Goal: Transaction & Acquisition: Purchase product/service

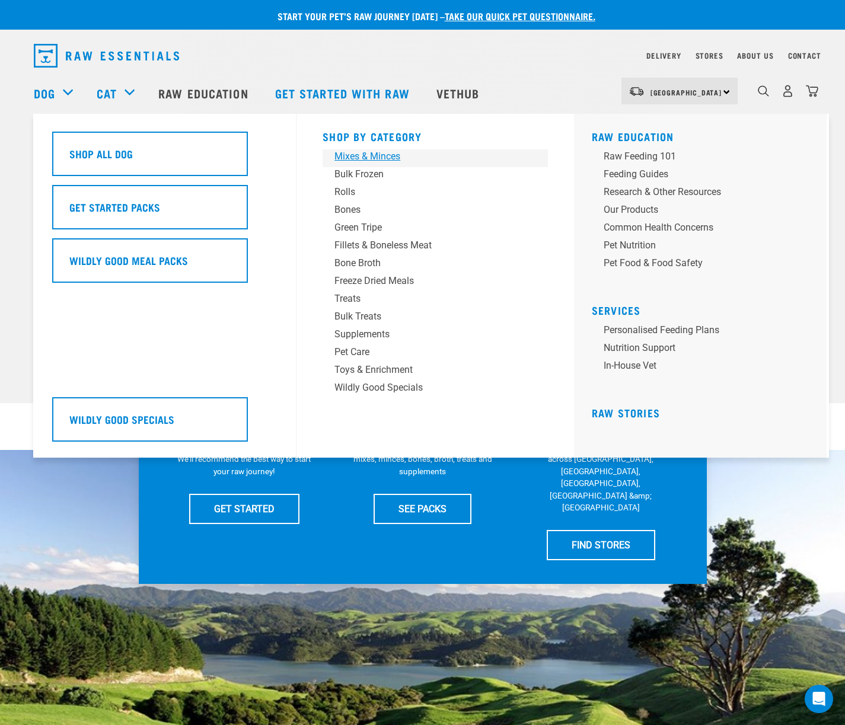
click at [369, 160] on div "Mixes & Minces" at bounding box center [426, 156] width 185 height 14
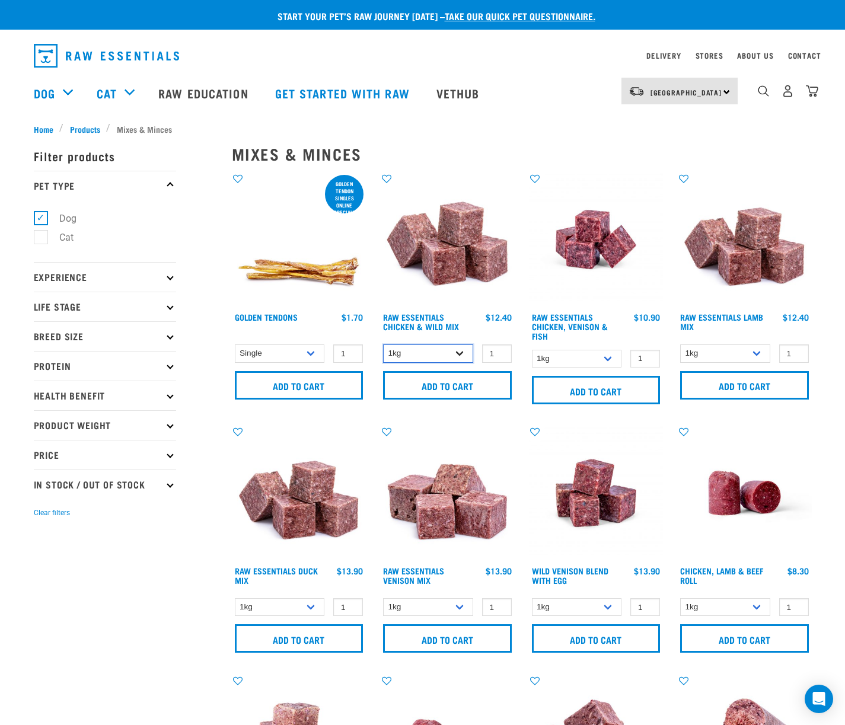
select select "709"
click at [500, 350] on input "2" at bounding box center [497, 354] width 30 height 18
click at [500, 350] on input "3" at bounding box center [497, 354] width 30 height 18
click at [500, 350] on input "4" at bounding box center [497, 354] width 30 height 18
click at [500, 350] on input "5" at bounding box center [497, 354] width 30 height 18
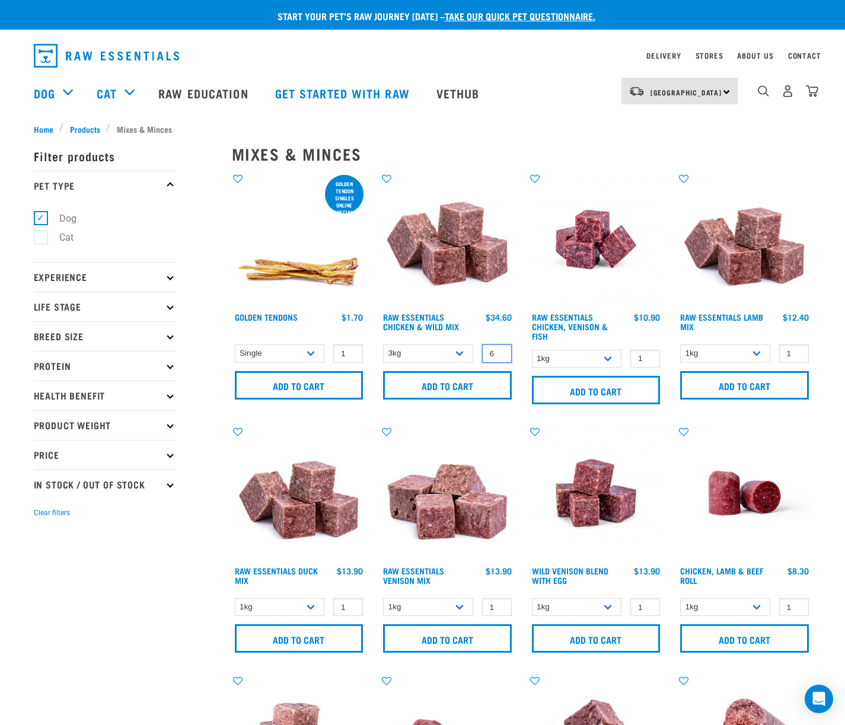
click at [500, 350] on input "6" at bounding box center [497, 354] width 30 height 18
click at [500, 350] on input "7" at bounding box center [497, 354] width 30 height 18
click at [500, 350] on input "8" at bounding box center [497, 354] width 30 height 18
click at [500, 350] on input "9" at bounding box center [497, 354] width 30 height 18
type input "10"
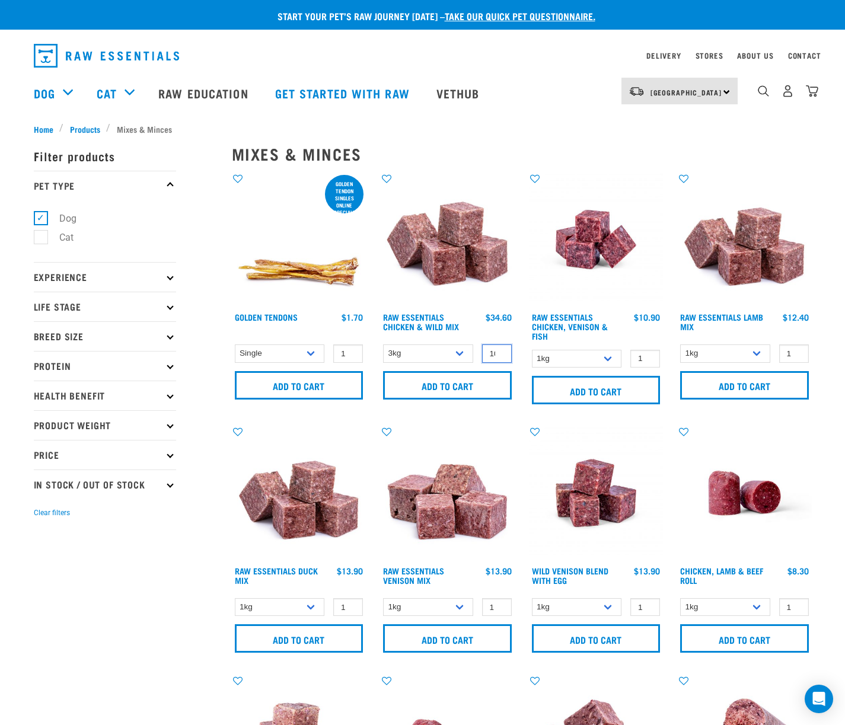
click at [500, 350] on input "10" at bounding box center [497, 354] width 30 height 18
click at [457, 388] on input "Add to cart" at bounding box center [447, 385] width 129 height 28
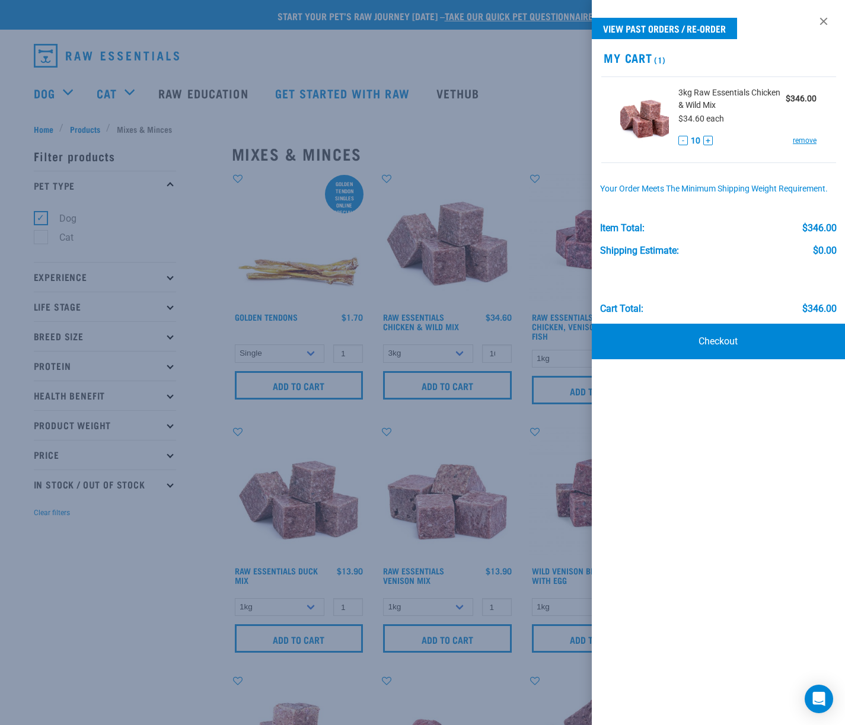
click at [444, 142] on div at bounding box center [422, 362] width 845 height 725
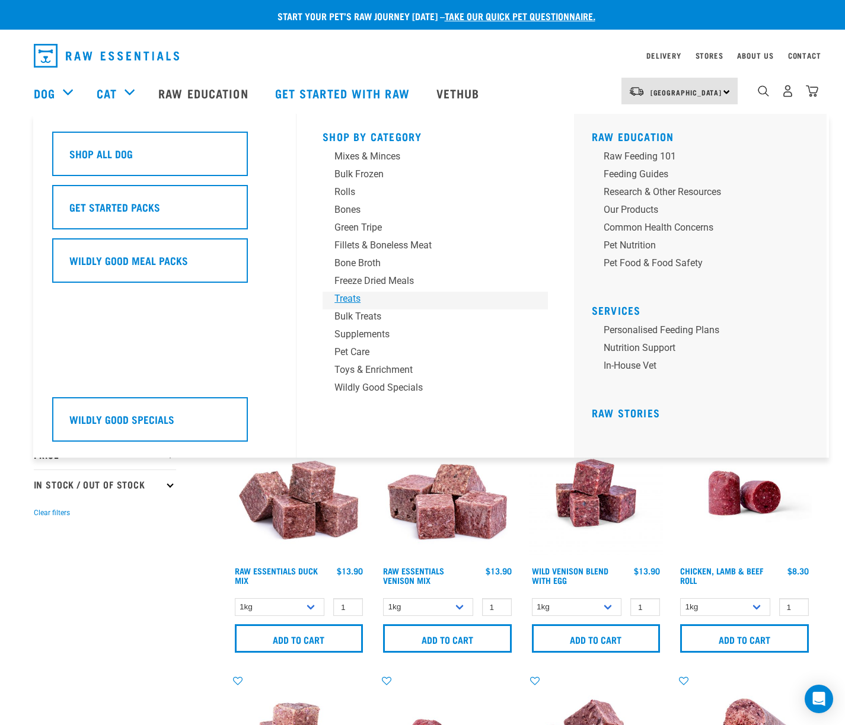
click at [355, 300] on div "Treats" at bounding box center [426, 299] width 185 height 14
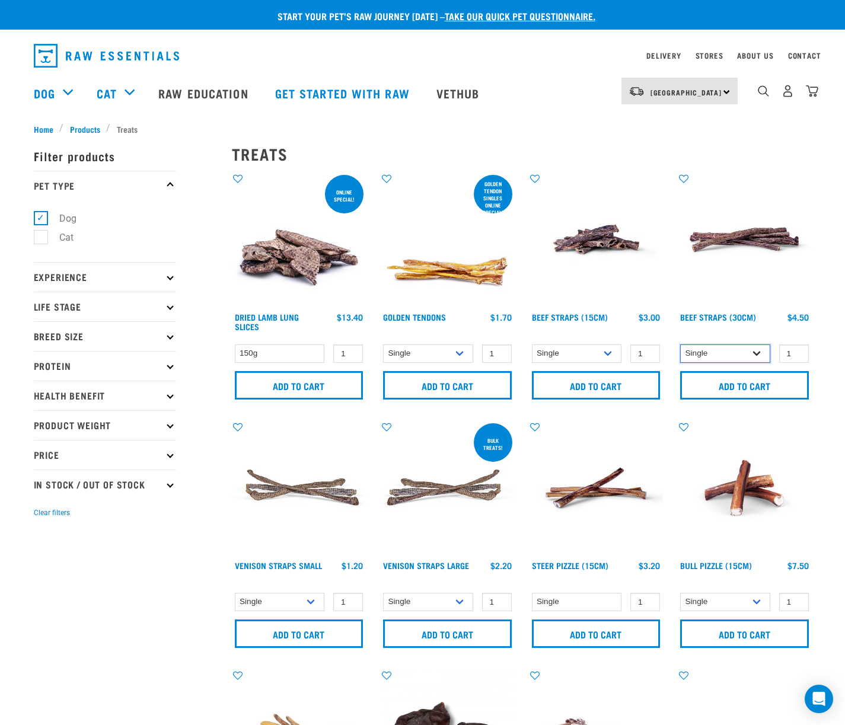
select select "251920"
click at [815, 94] on img "dropdown navigation" at bounding box center [812, 91] width 12 height 12
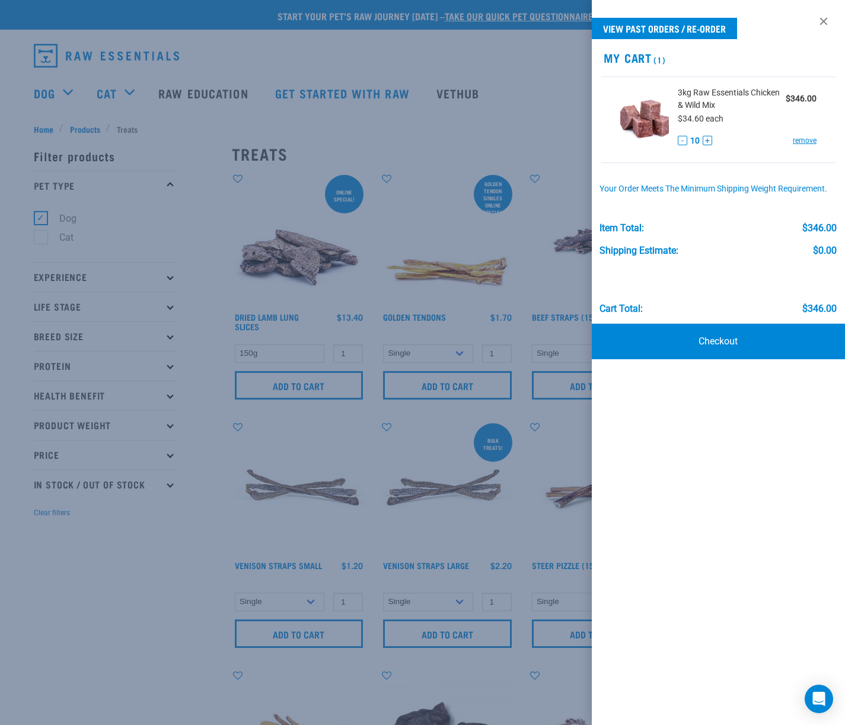
click at [331, 271] on div at bounding box center [422, 362] width 845 height 725
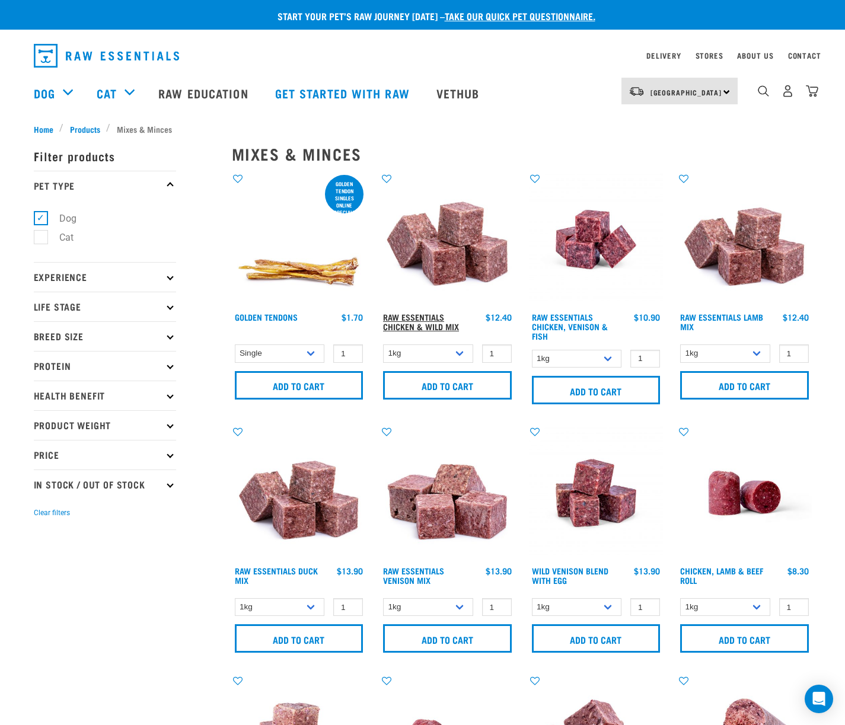
click at [442, 325] on link "Raw Essentials Chicken & Wild Mix" at bounding box center [421, 322] width 76 height 14
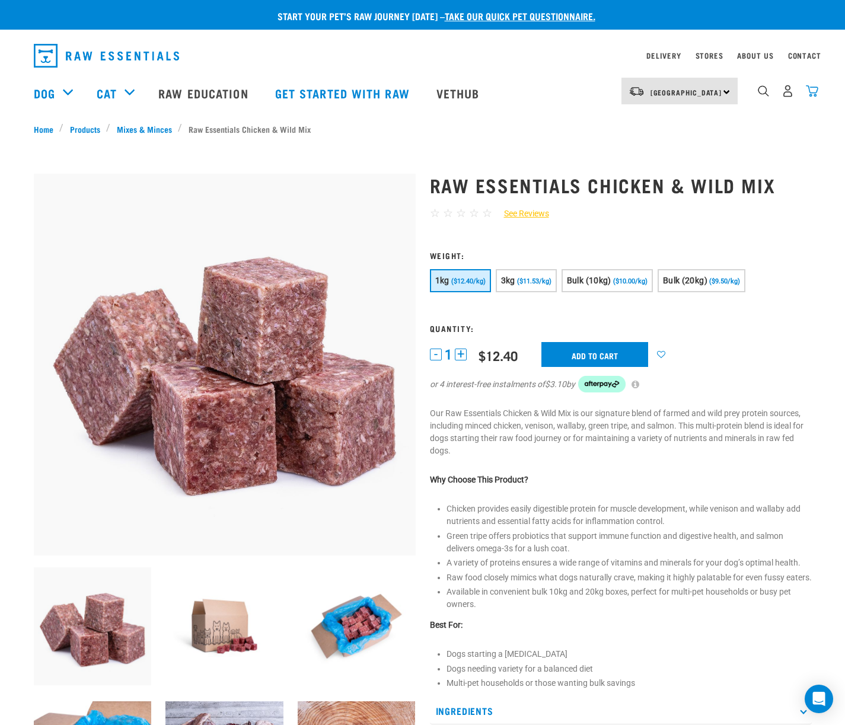
click at [813, 95] on img "dropdown navigation" at bounding box center [812, 91] width 12 height 12
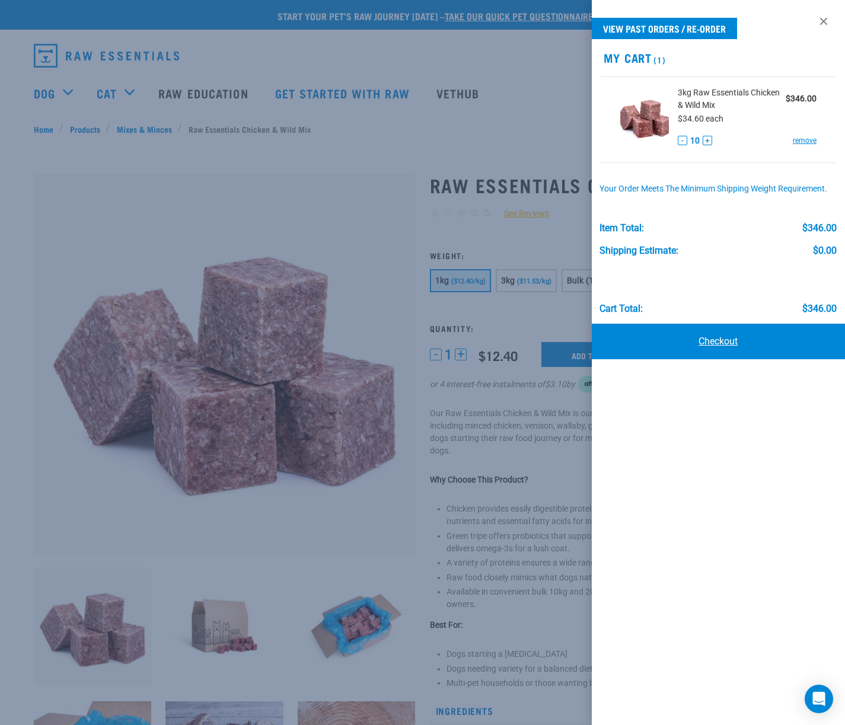
click at [710, 353] on link "Checkout" at bounding box center [719, 342] width 254 height 36
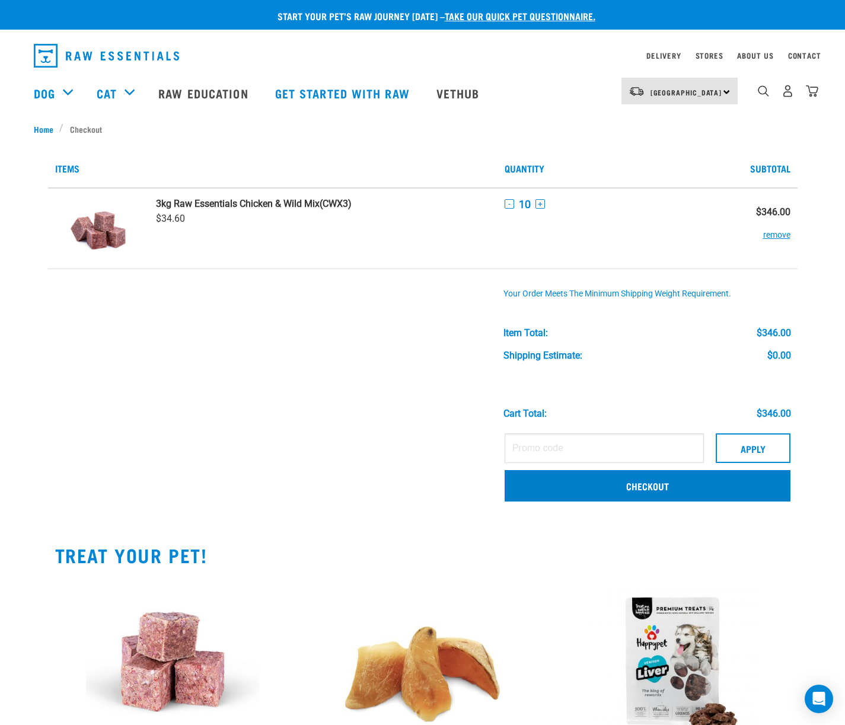
click at [544, 493] on link "Checkout" at bounding box center [648, 485] width 286 height 31
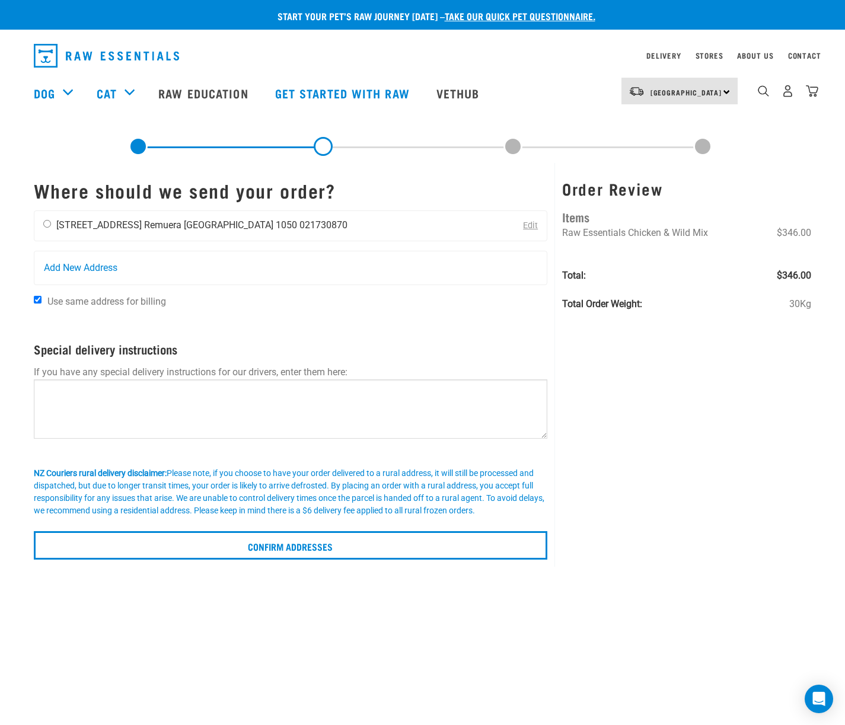
click at [46, 222] on input "radio" at bounding box center [47, 224] width 8 height 8
radio input "true"
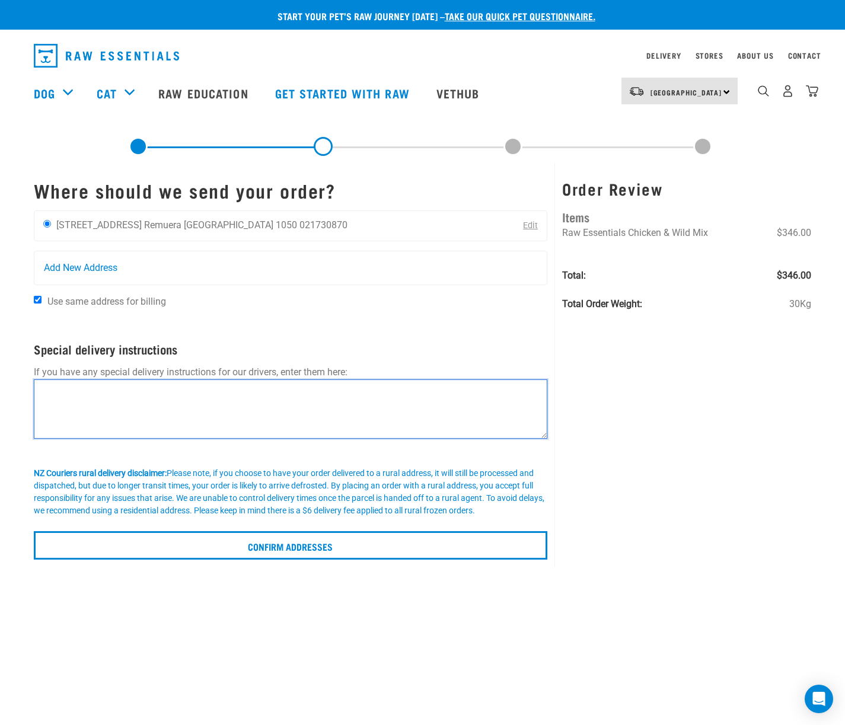
click at [75, 385] on textarea at bounding box center [291, 409] width 514 height 59
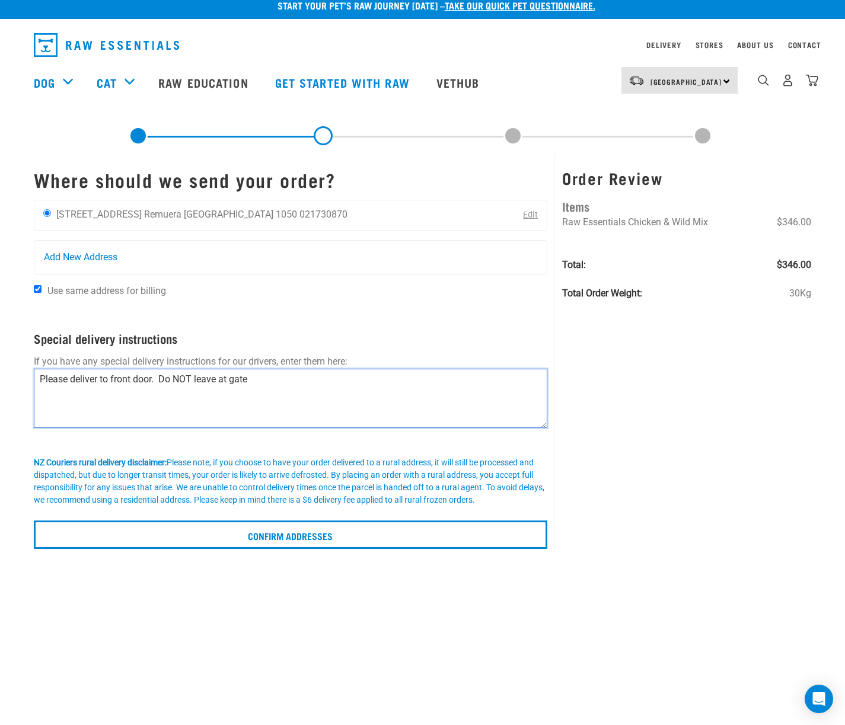
scroll to position [14, 0]
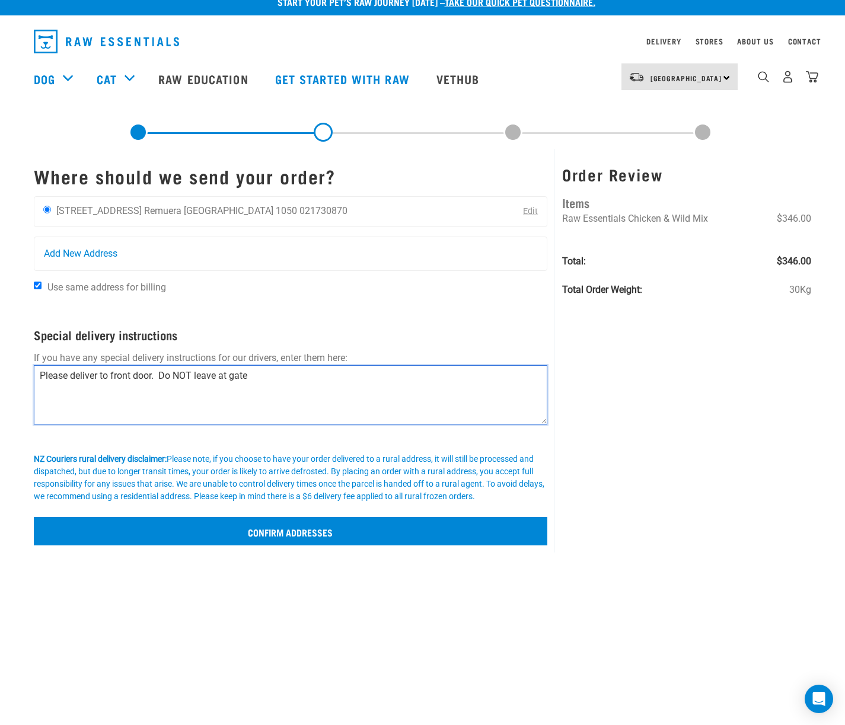
type textarea "Please deliver to front door. Do NOT leave at gate"
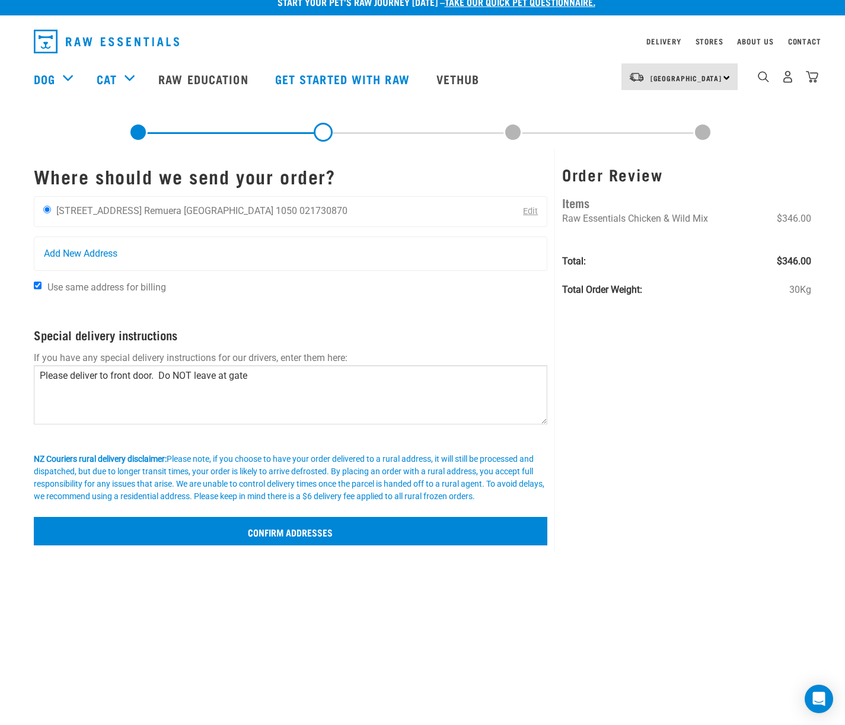
click at [298, 546] on input "Confirm addresses" at bounding box center [291, 531] width 514 height 28
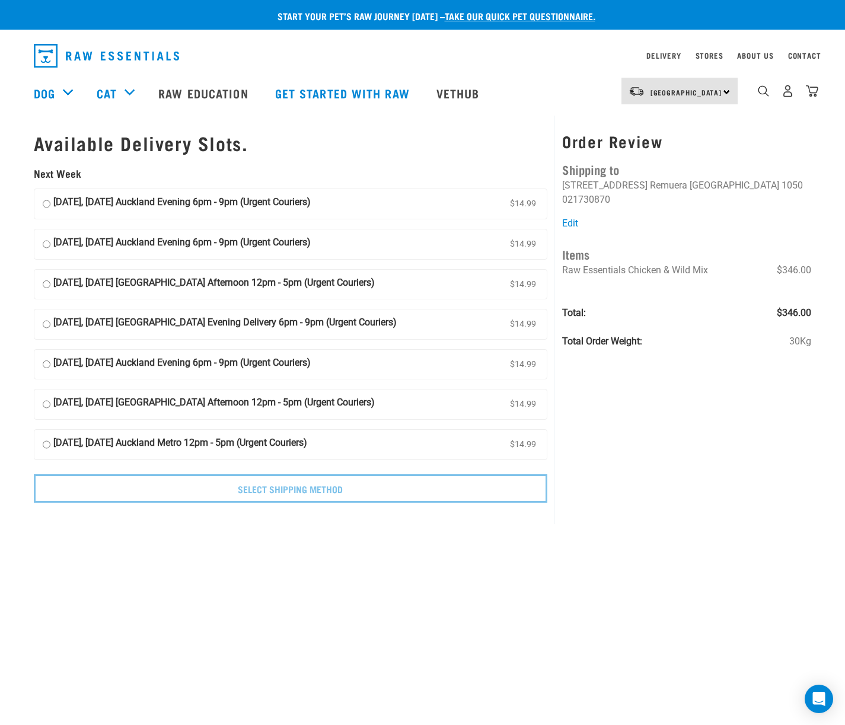
click at [43, 198] on input "25 August, Monday Auckland Evening 6pm - 9pm (Urgent Couriers) $14.99" at bounding box center [47, 204] width 8 height 18
radio input "true"
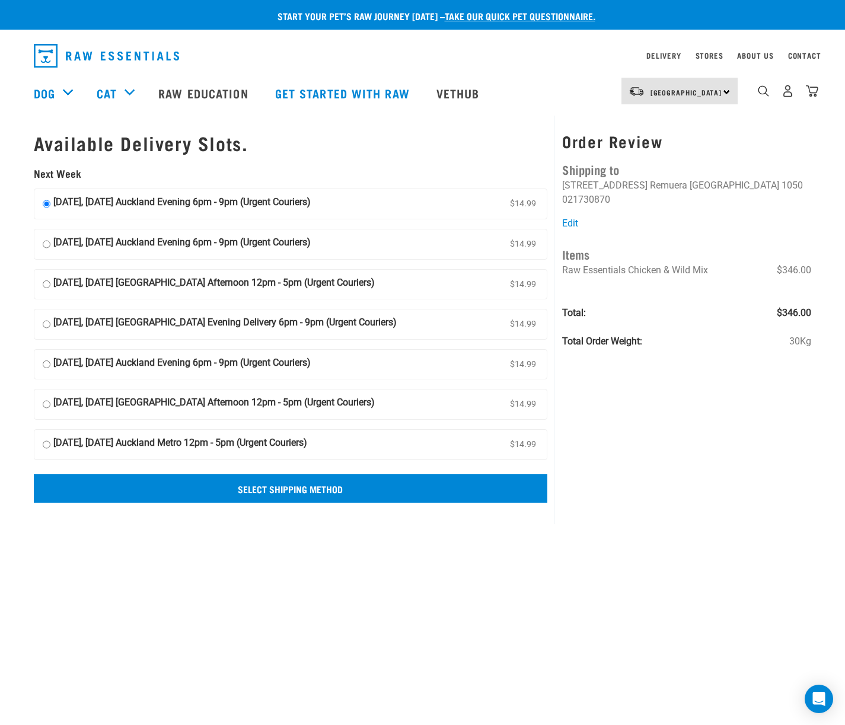
click at [298, 484] on input "Select Shipping Method" at bounding box center [291, 488] width 514 height 28
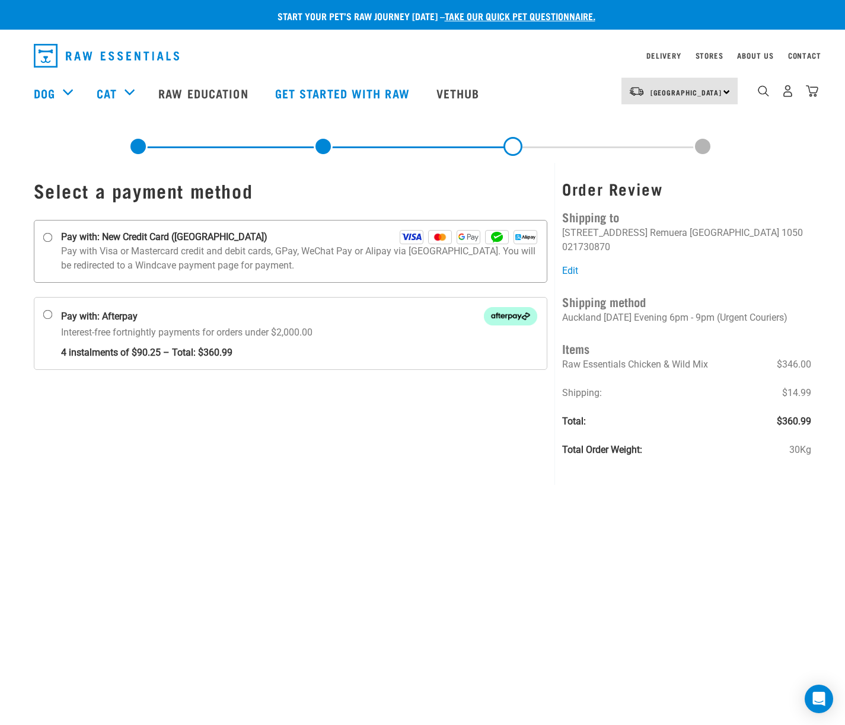
click at [49, 237] on input "Pay with: New Credit Card ([GEOGRAPHIC_DATA])" at bounding box center [47, 237] width 9 height 9
radio input "true"
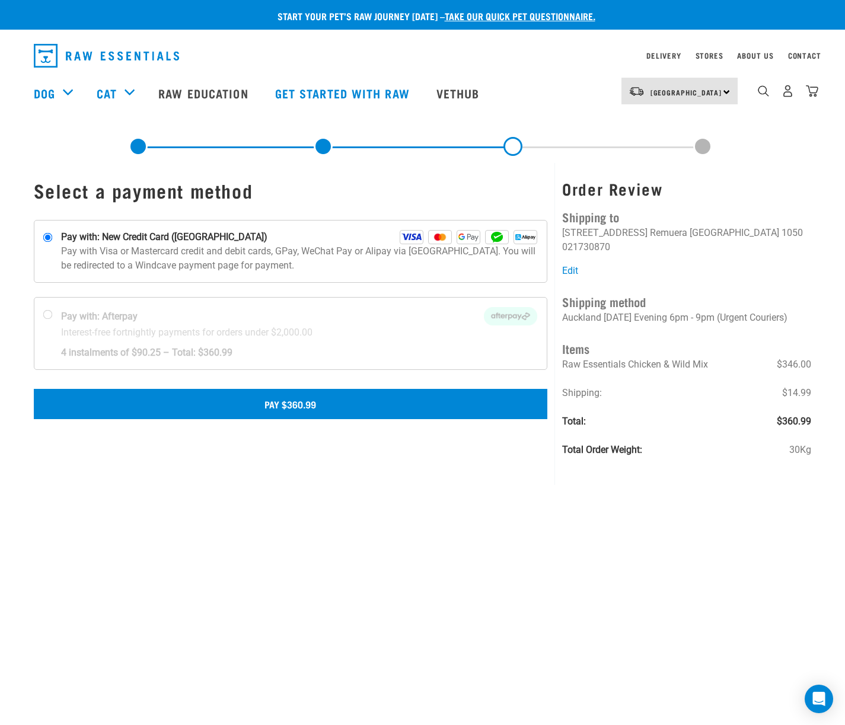
click at [294, 402] on button "Pay $360.99" at bounding box center [291, 404] width 514 height 30
